Goal: Task Accomplishment & Management: Manage account settings

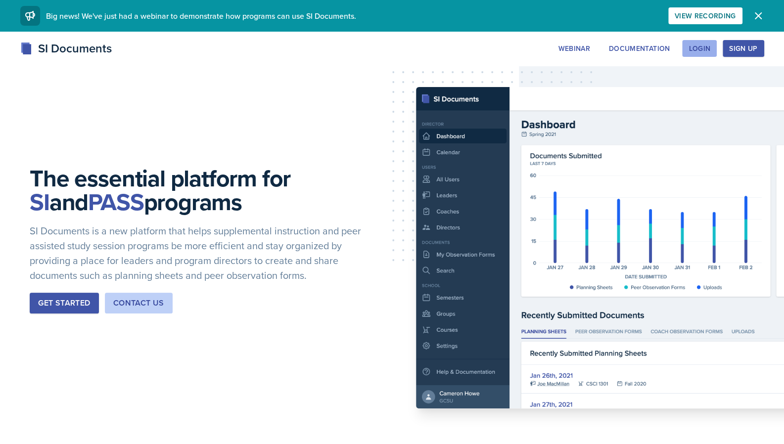
click at [706, 52] on div "Login" at bounding box center [700, 49] width 22 height 8
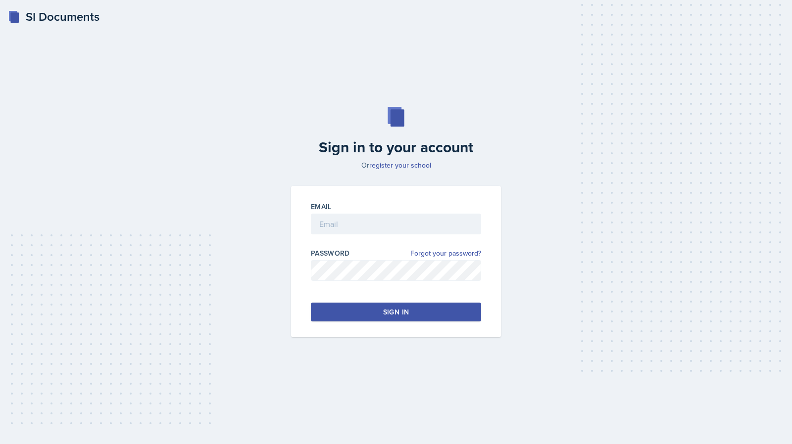
click at [454, 259] on div "Password Forgot your password?" at bounding box center [396, 269] width 170 height 42
click at [466, 252] on link "Forgot your password?" at bounding box center [445, 253] width 71 height 10
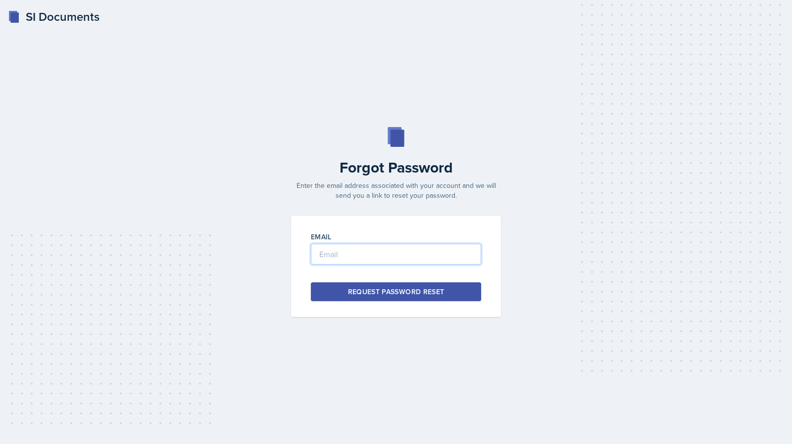
click at [459, 252] on input "email" at bounding box center [396, 254] width 170 height 21
